Goal: Check status: Check status

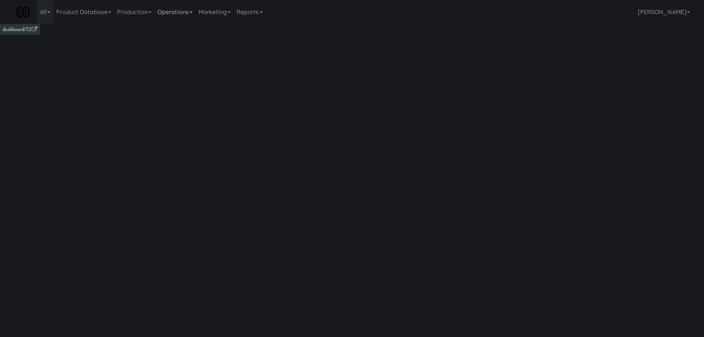
click at [180, 16] on link "Operations" at bounding box center [174, 12] width 41 height 24
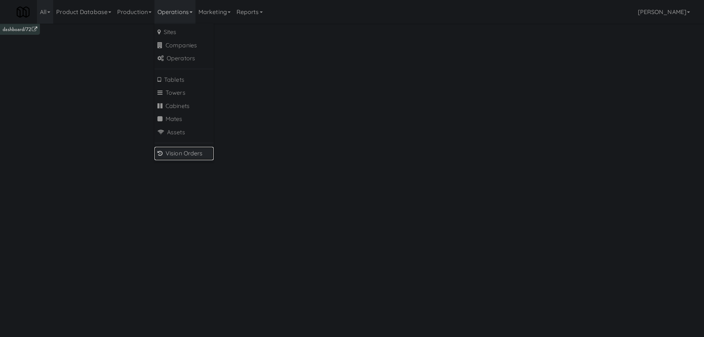
click at [180, 156] on link "Vision Orders" at bounding box center [183, 153] width 59 height 13
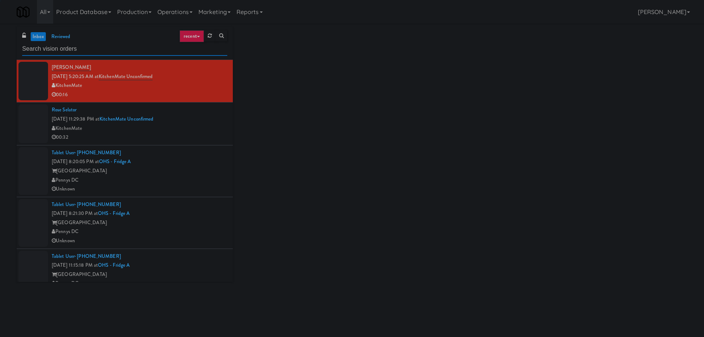
click at [132, 48] on input "text" at bounding box center [124, 49] width 205 height 14
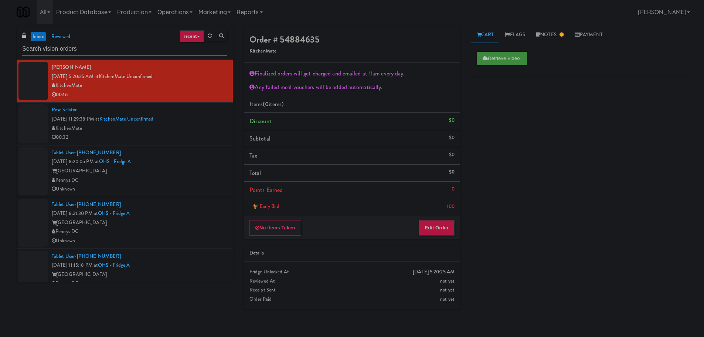
click at [132, 48] on input "text" at bounding box center [124, 49] width 205 height 14
click at [112, 47] on input "text" at bounding box center [124, 49] width 205 height 14
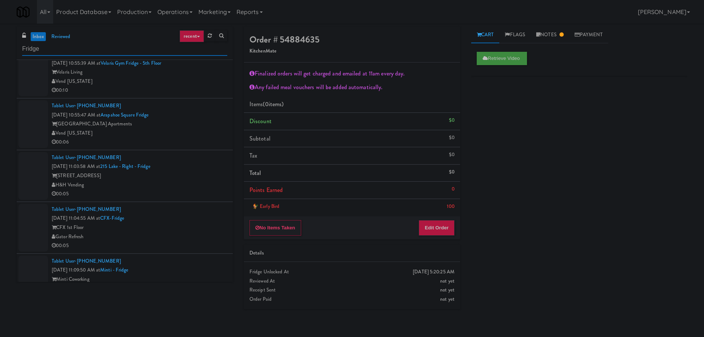
scroll to position [3552, 0]
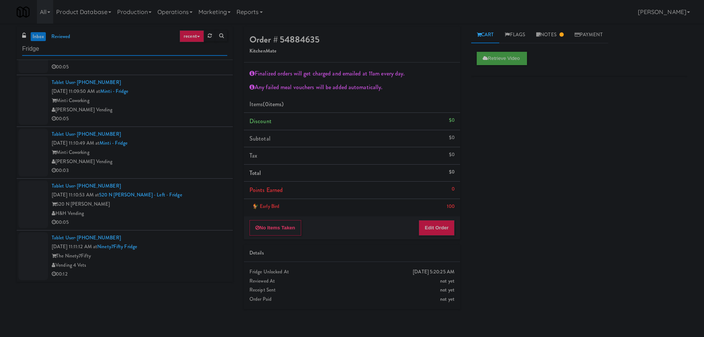
type input "Fridge"
click at [182, 108] on div "[PERSON_NAME] Vending" at bounding box center [139, 109] width 175 height 9
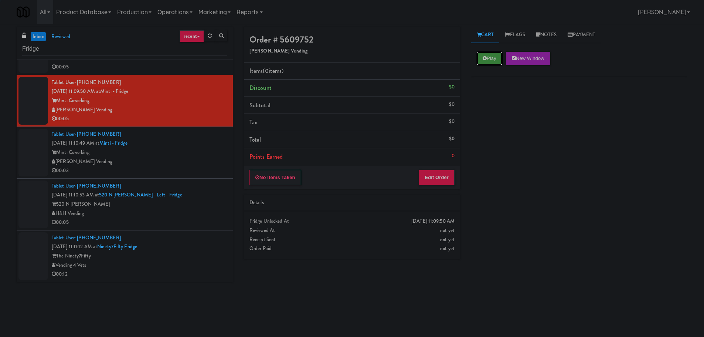
click at [494, 57] on button "Play" at bounding box center [489, 58] width 25 height 13
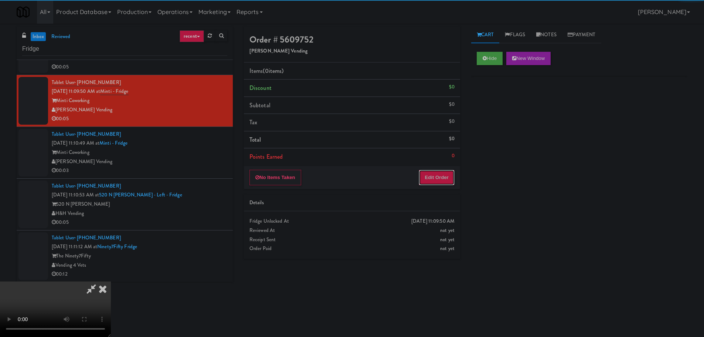
click at [437, 174] on button "Edit Order" at bounding box center [437, 178] width 36 height 16
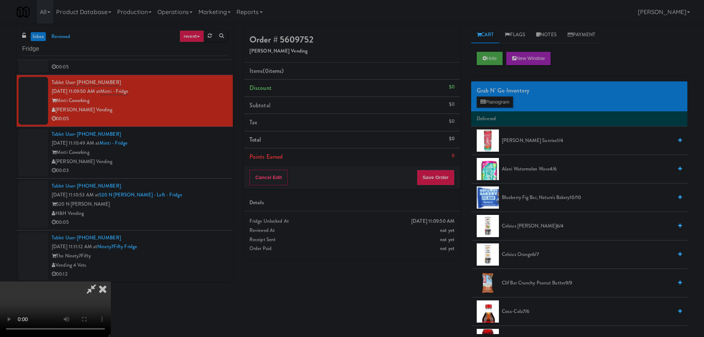
click at [111, 281] on video at bounding box center [55, 308] width 111 height 55
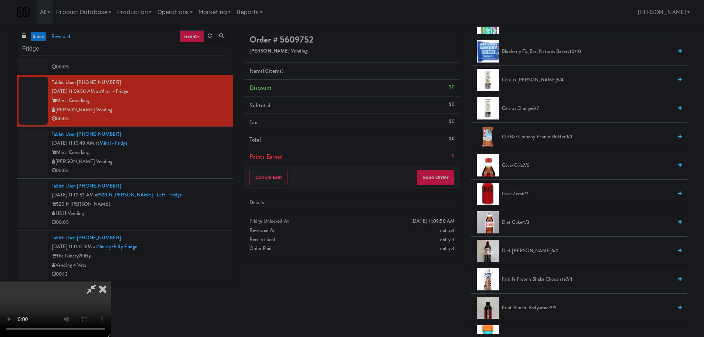
scroll to position [148, 0]
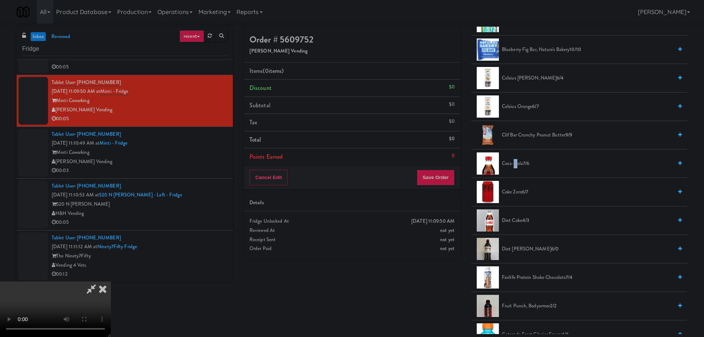
drag, startPoint x: 516, startPoint y: 161, endPoint x: 470, endPoint y: 166, distance: 46.4
click at [515, 161] on span "Coca-Cola 7/6" at bounding box center [587, 163] width 171 height 9
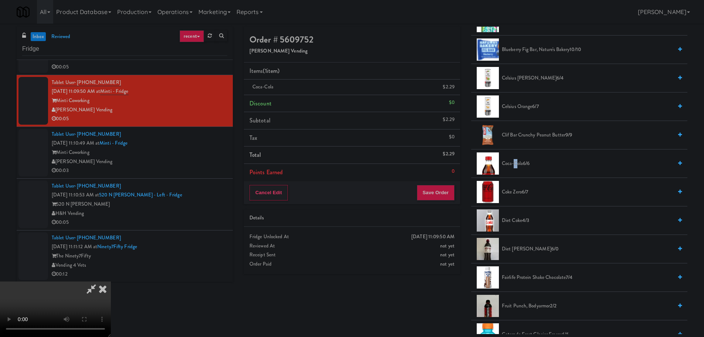
scroll to position [0, 0]
click at [100, 281] on icon at bounding box center [91, 288] width 17 height 15
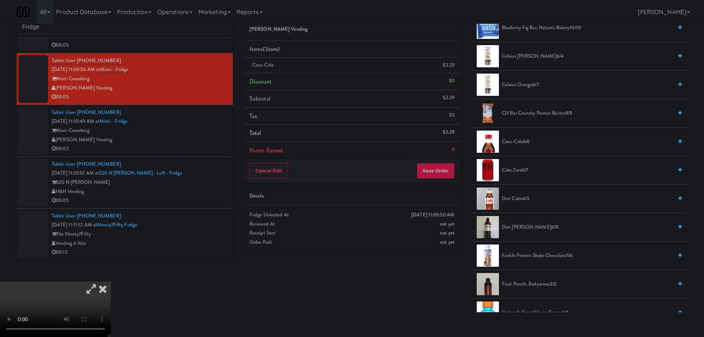
scroll to position [24, 0]
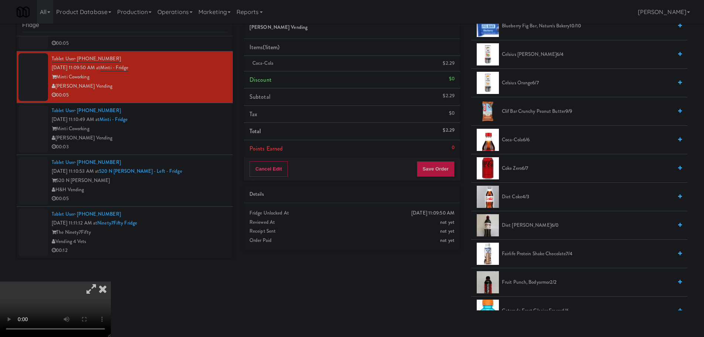
click at [111, 281] on video at bounding box center [55, 308] width 111 height 55
click at [100, 281] on icon at bounding box center [91, 288] width 17 height 15
click at [111, 281] on icon at bounding box center [103, 288] width 16 height 15
